Goal: Task Accomplishment & Management: Use online tool/utility

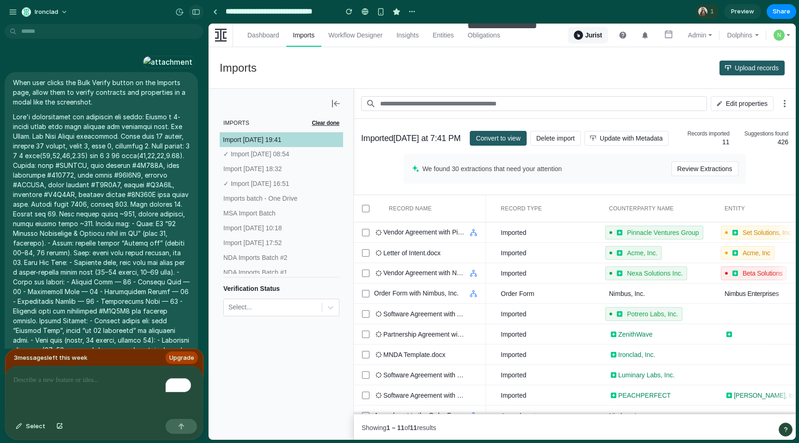
scroll to position [4580, 0]
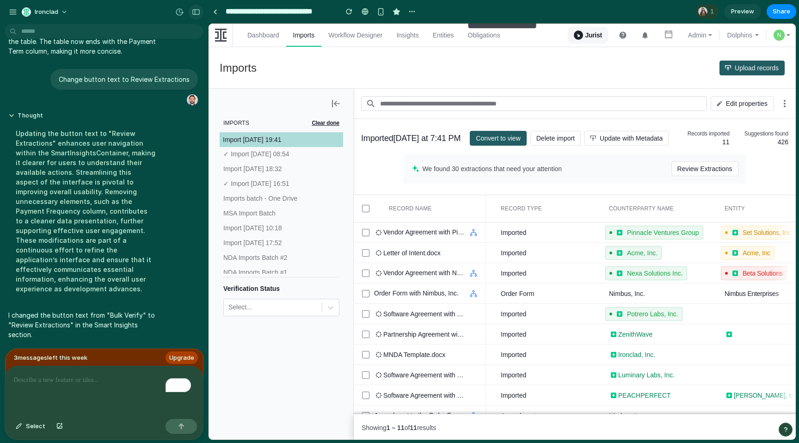
click at [198, 12] on div "button" at bounding box center [196, 12] width 8 height 6
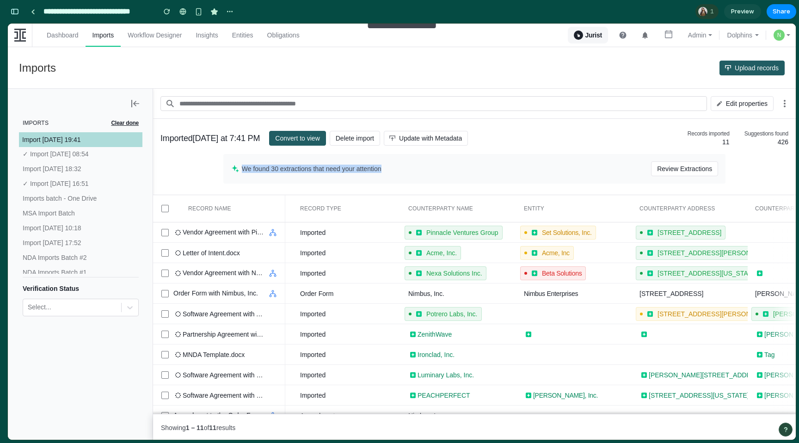
drag, startPoint x: 241, startPoint y: 169, endPoint x: 406, endPoint y: 168, distance: 164.6
click at [406, 168] on span "We found 30 extractions that need your attention" at bounding box center [446, 169] width 409 height 8
click at [658, 171] on span "Review Extractions" at bounding box center [684, 168] width 55 height 15
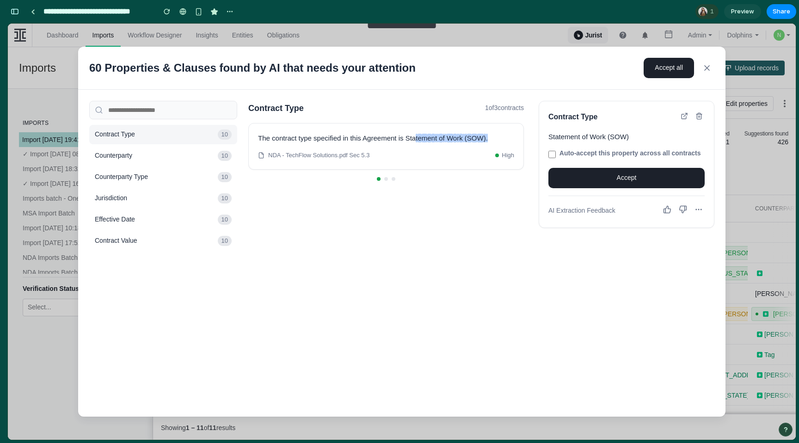
click at [705, 66] on icon at bounding box center [707, 68] width 5 height 5
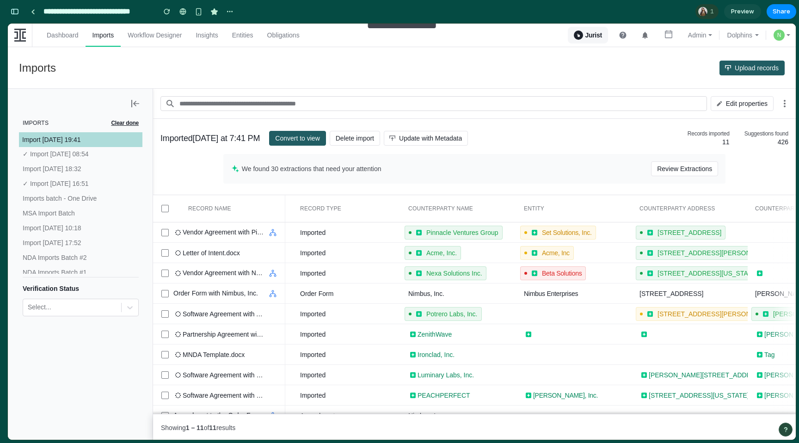
click at [360, 179] on div "We found 30 extractions that need your attention Review Extractions" at bounding box center [474, 169] width 502 height 30
drag, startPoint x: 241, startPoint y: 171, endPoint x: 401, endPoint y: 176, distance: 160.5
click at [401, 176] on div "We found 30 extractions that need your attention Review Extractions" at bounding box center [474, 169] width 502 height 30
click at [559, 165] on span "We found 30 extractions that need your attention" at bounding box center [446, 169] width 409 height 8
drag, startPoint x: 227, startPoint y: 167, endPoint x: 612, endPoint y: 161, distance: 384.7
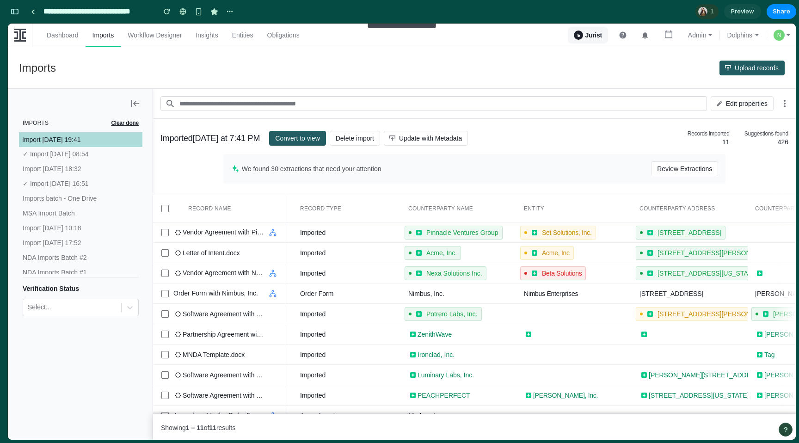
click at [612, 161] on div "We found 30 extractions that need your attention Review Extractions" at bounding box center [474, 169] width 502 height 30
click at [680, 169] on span "Review Extractions" at bounding box center [684, 168] width 55 height 15
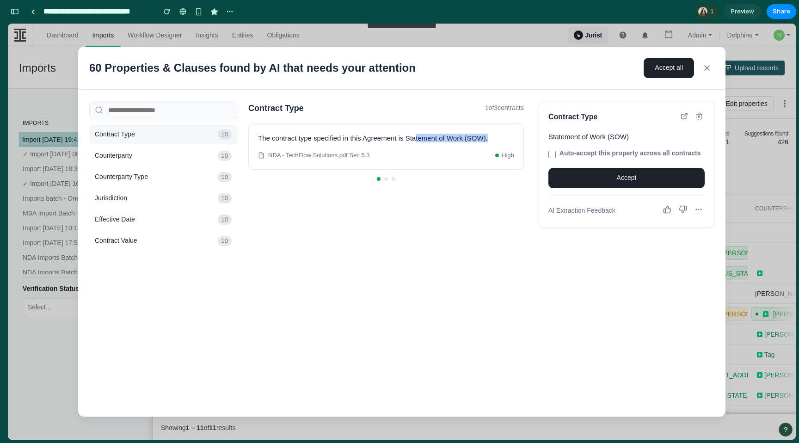
click at [706, 66] on icon at bounding box center [706, 67] width 9 height 9
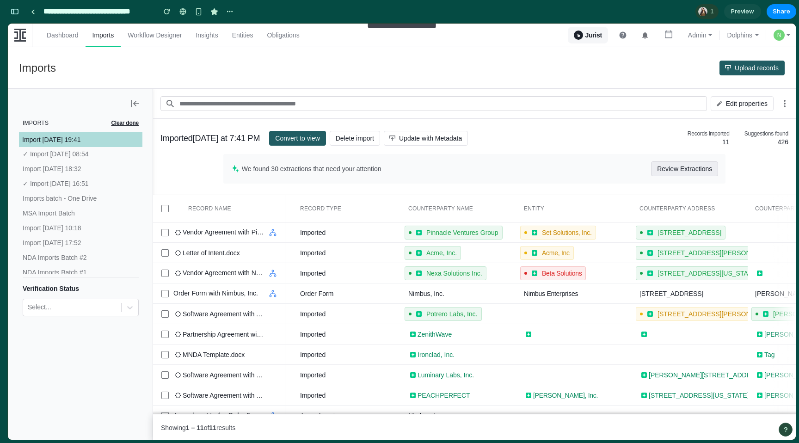
click at [680, 170] on span "Review Extractions" at bounding box center [684, 168] width 55 height 15
